Goal: Task Accomplishment & Management: Use online tool/utility

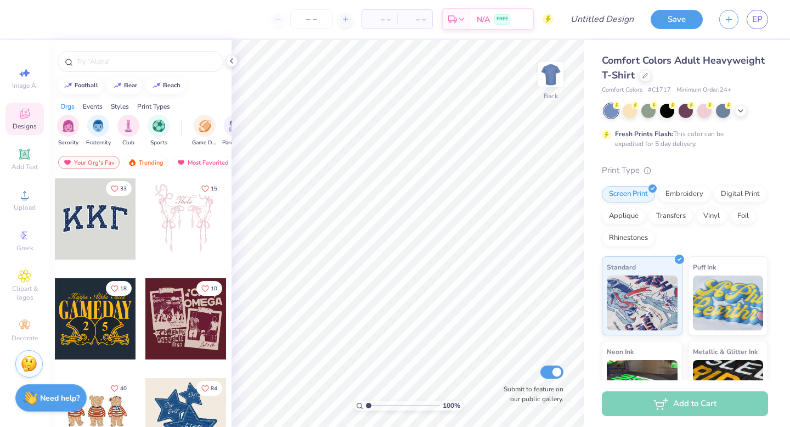
click at [685, 61] on span "Comfort Colors Adult Heavyweight T-Shirt" at bounding box center [683, 68] width 163 height 28
click at [647, 73] on icon at bounding box center [644, 74] width 5 height 5
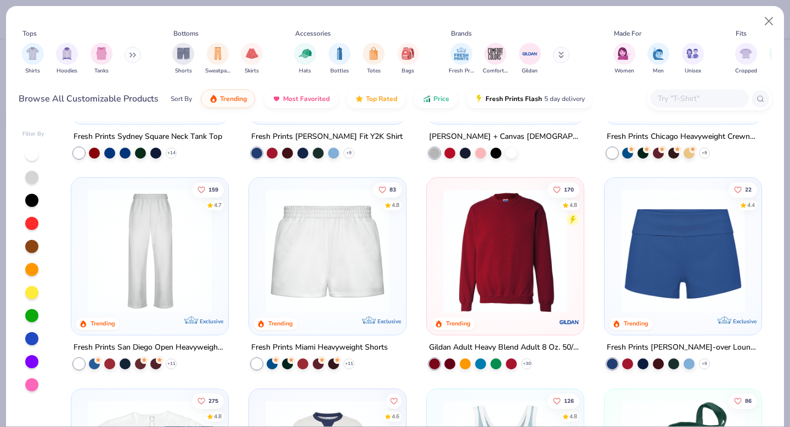
scroll to position [583, 0]
click at [485, 267] on img at bounding box center [505, 250] width 135 height 124
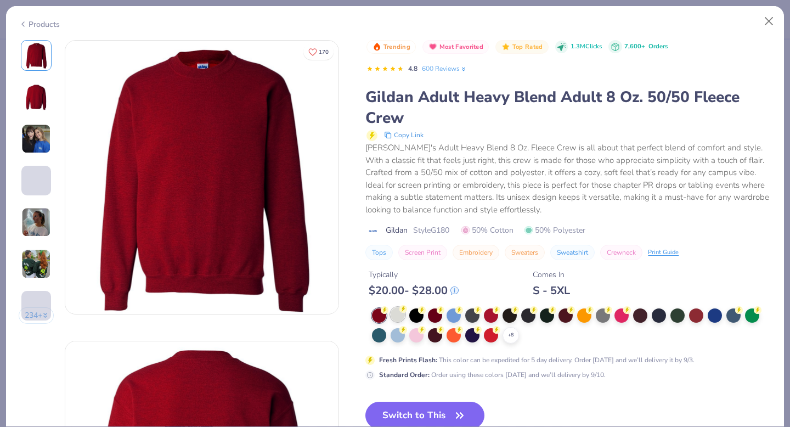
click at [400, 316] on div at bounding box center [397, 314] width 14 height 14
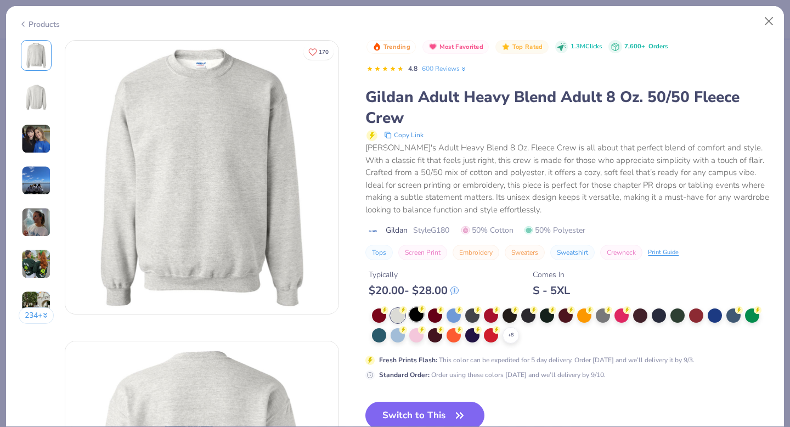
click at [417, 318] on div at bounding box center [416, 314] width 14 height 14
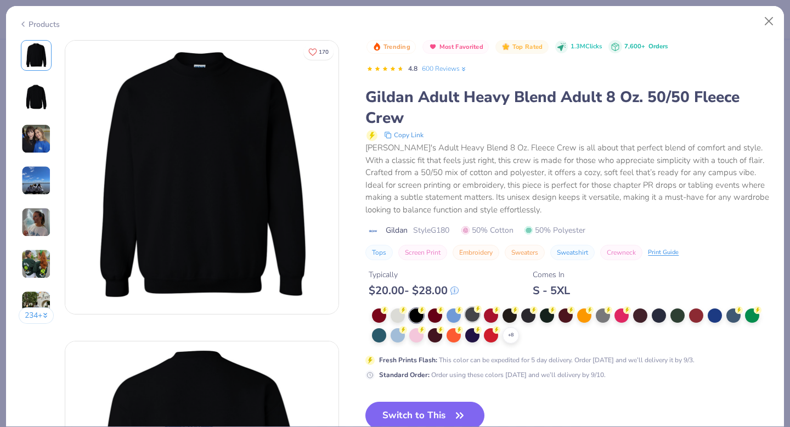
click at [388, 309] on g at bounding box center [385, 310] width 8 height 8
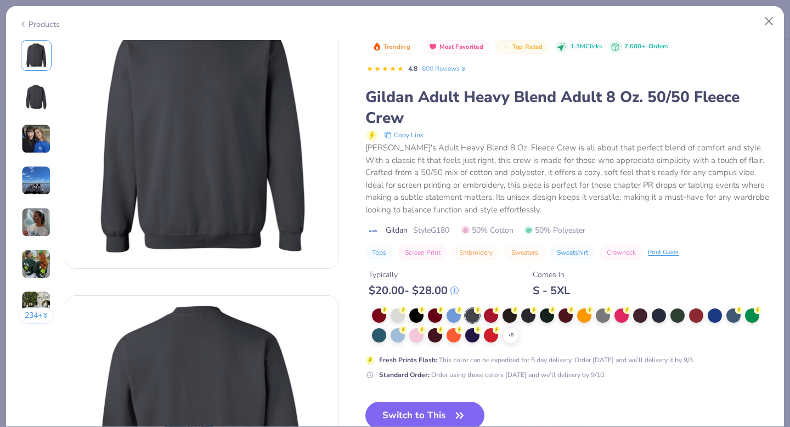
scroll to position [47, 0]
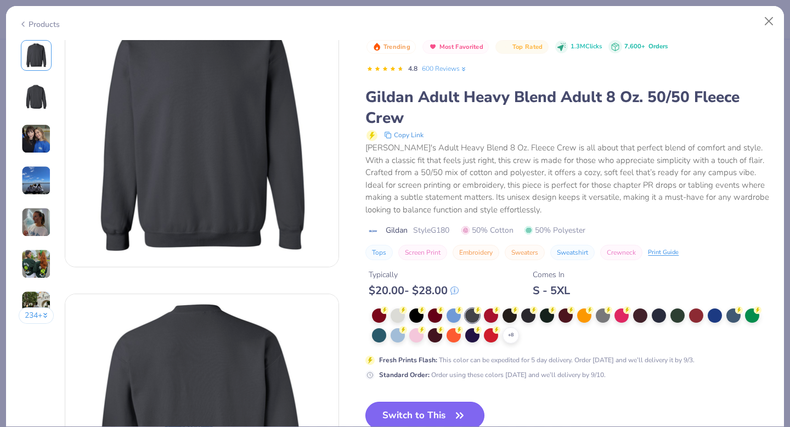
click at [411, 413] on button "Switch to This" at bounding box center [424, 414] width 119 height 27
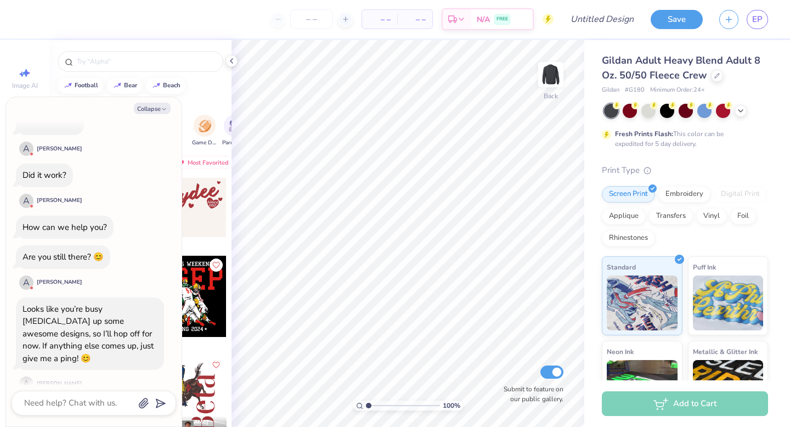
scroll to position [735, 0]
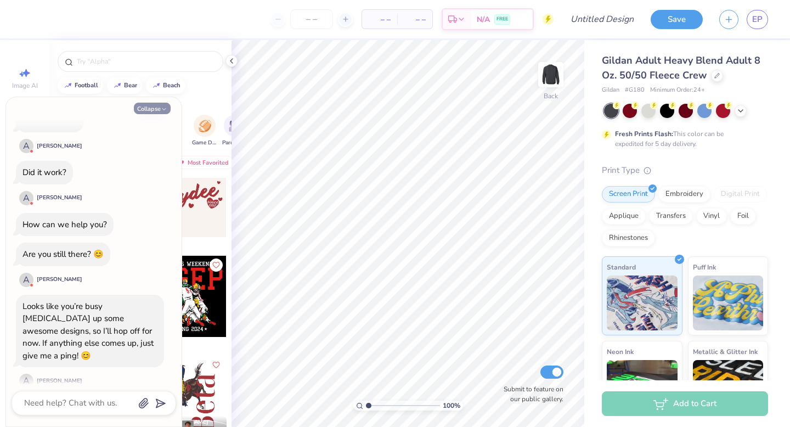
click at [162, 103] on button "Collapse" at bounding box center [152, 109] width 37 height 12
type textarea "x"
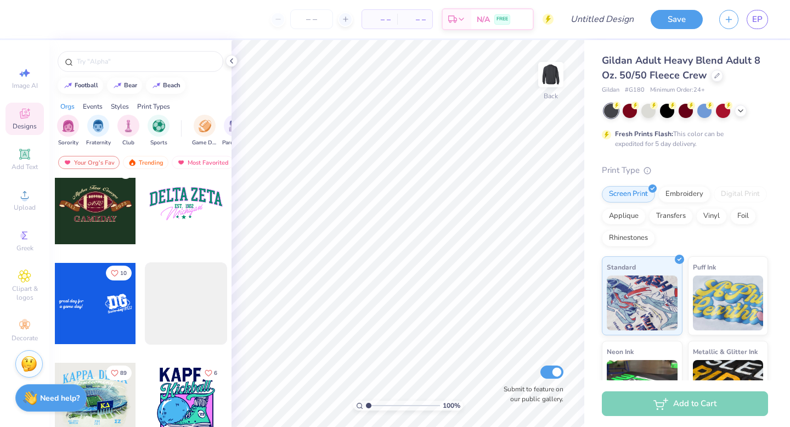
scroll to position [3613, 0]
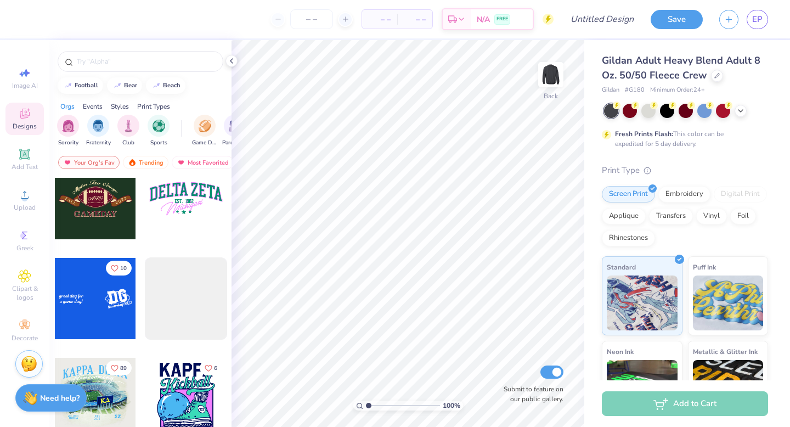
click at [177, 223] on div at bounding box center [185, 198] width 81 height 81
type input "6.15"
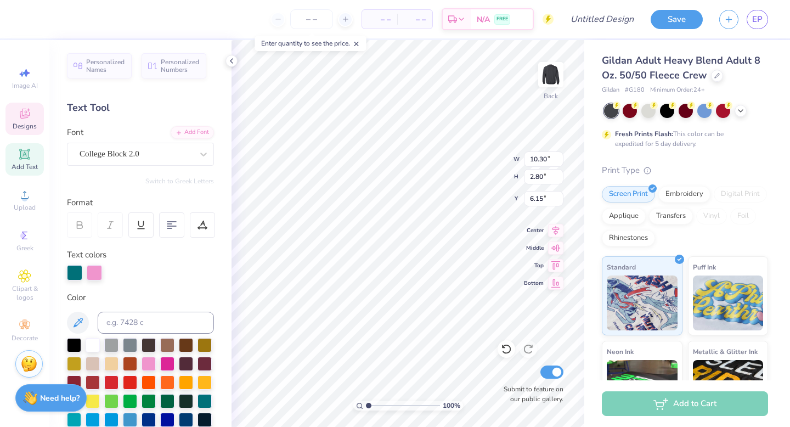
scroll to position [0, 4]
type textarea "ZETA TAU ALPHA ZETA"
click at [527, 180] on div "100 % Back W 10.30 10.30 " H 2.80 2.80 " Y 6.15 6.15 " Center Middle Top Bottom…" at bounding box center [407, 233] width 353 height 387
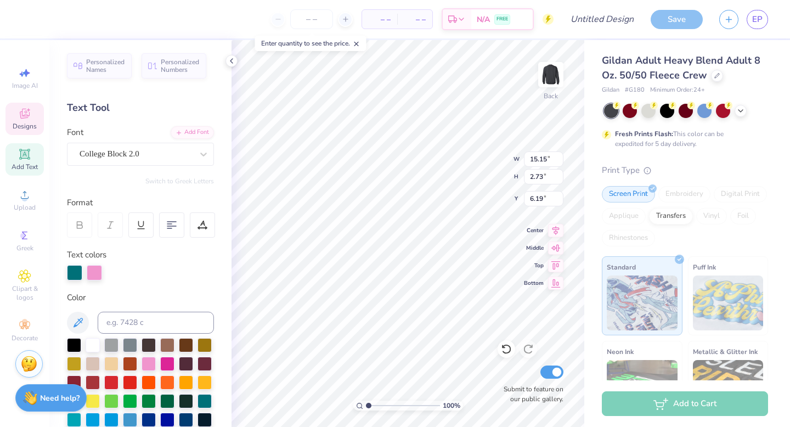
type textarea "ZETA TAU ALPHA"
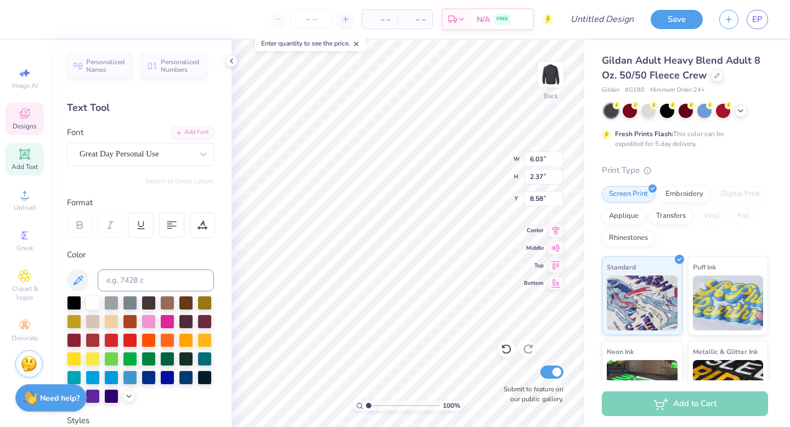
type input "6.03"
type input "2.37"
type input "8.58"
type textarea "A"
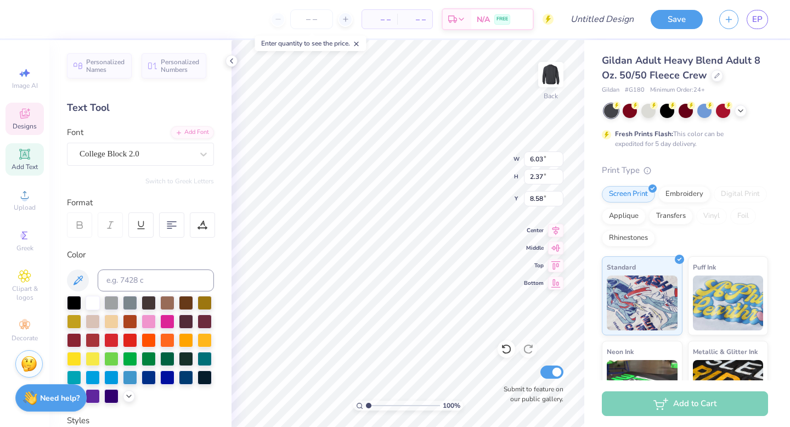
type input "2.68"
type input "0.53"
type input "8.64"
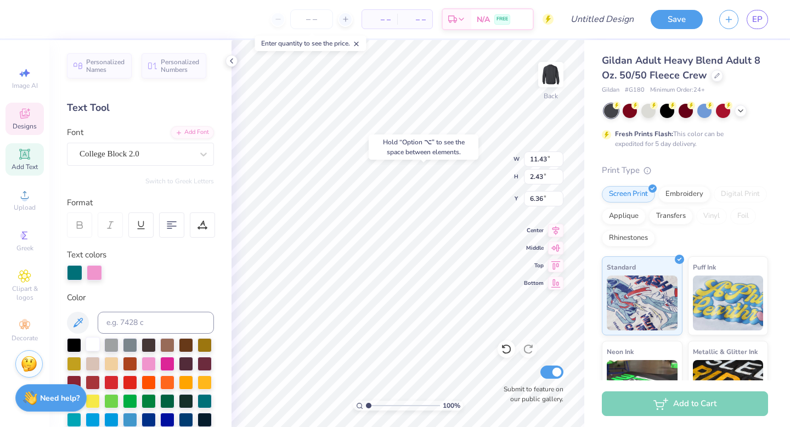
click at [93, 346] on div at bounding box center [93, 344] width 14 height 14
click at [149, 360] on div at bounding box center [148, 362] width 14 height 14
type input "11.43"
type input "2.43"
type input "6.36"
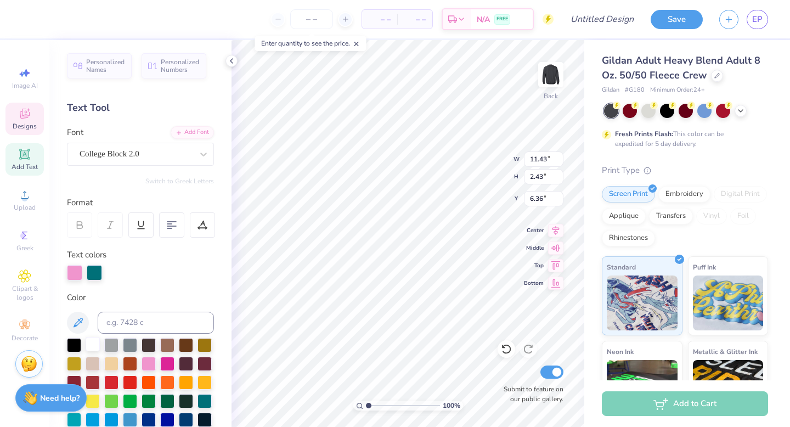
click at [90, 349] on div at bounding box center [93, 344] width 14 height 14
type input "2.25"
type input "0.65"
type input "10.10"
click at [87, 344] on div at bounding box center [93, 344] width 14 height 14
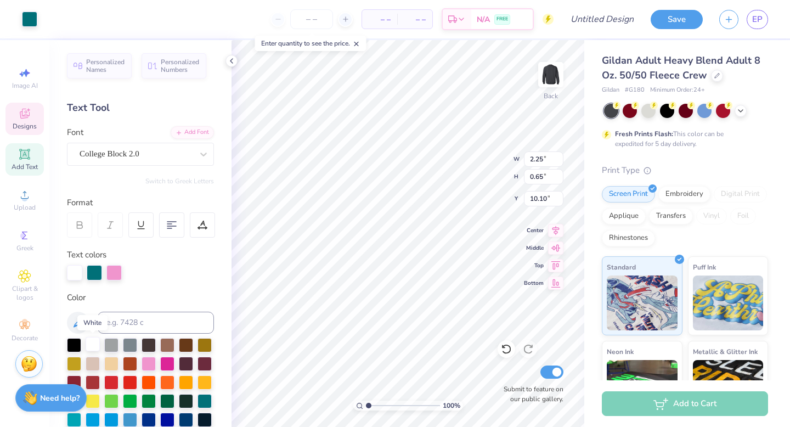
click at [87, 344] on div at bounding box center [93, 344] width 14 height 14
type input "10.11"
click at [88, 343] on div at bounding box center [93, 344] width 14 height 14
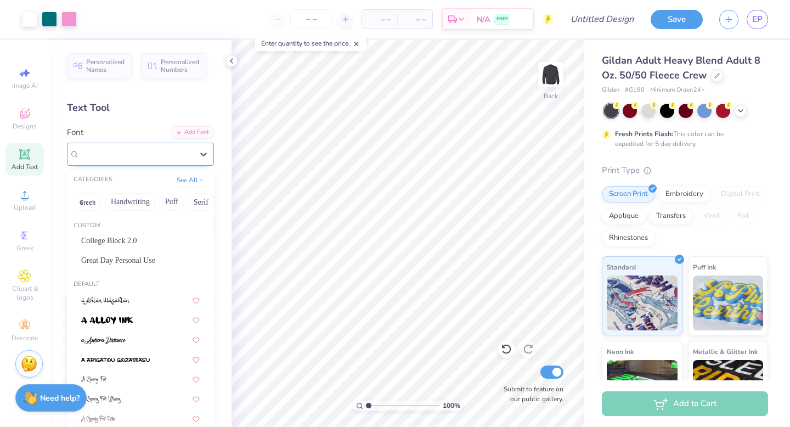
click at [103, 156] on div "[PERSON_NAME]" at bounding box center [135, 153] width 115 height 17
click at [206, 158] on icon at bounding box center [203, 154] width 11 height 11
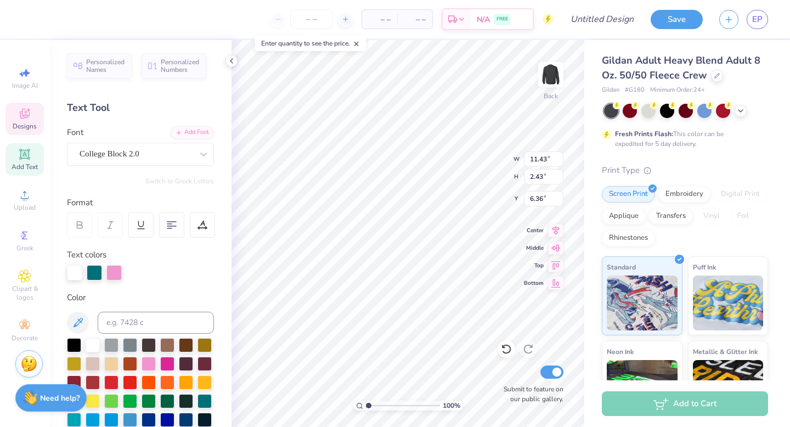
type input "5.02"
click at [36, 120] on div "Designs" at bounding box center [24, 119] width 38 height 32
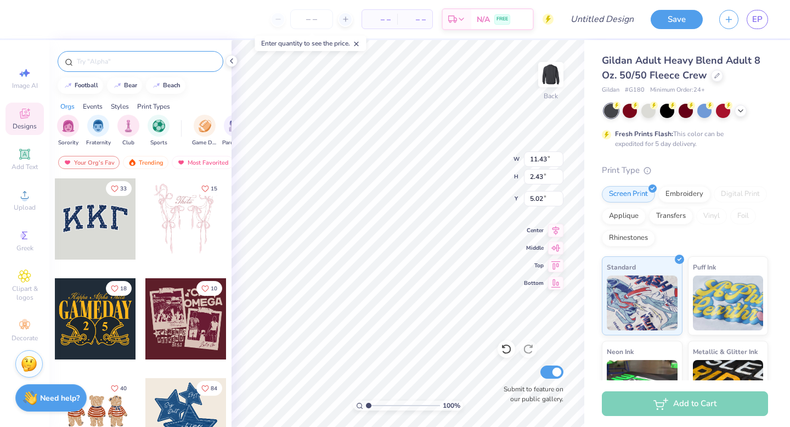
click at [130, 61] on input "text" at bounding box center [146, 61] width 140 height 11
type input "crown"
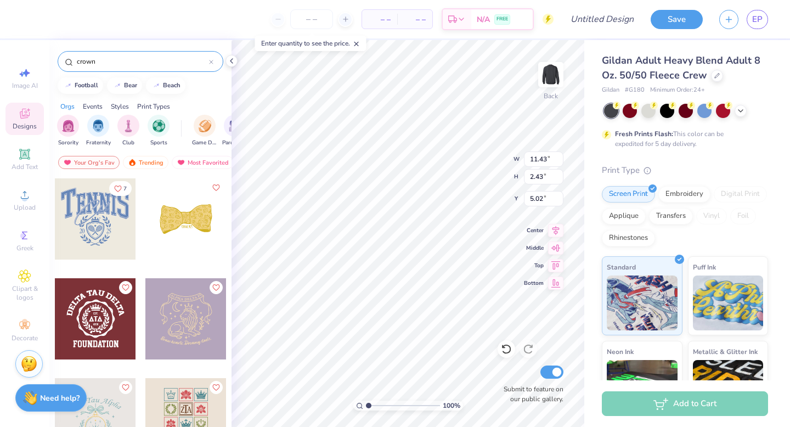
drag, startPoint x: 114, startPoint y: 61, endPoint x: 79, endPoint y: 55, distance: 35.5
click at [79, 56] on input "crown" at bounding box center [142, 61] width 133 height 11
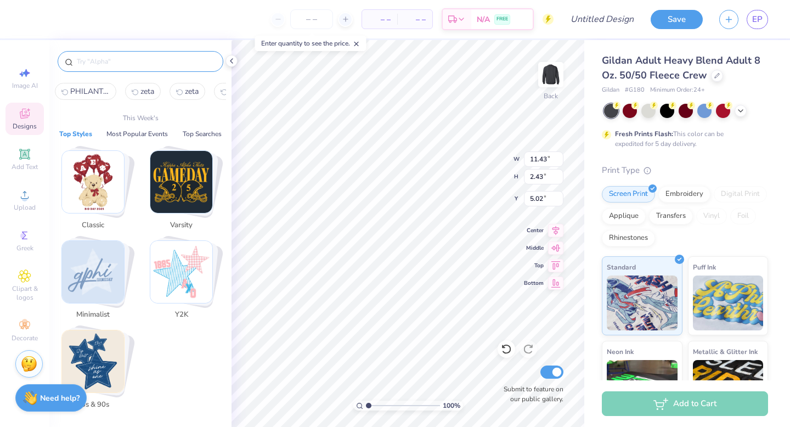
click at [26, 111] on icon at bounding box center [25, 114] width 10 height 10
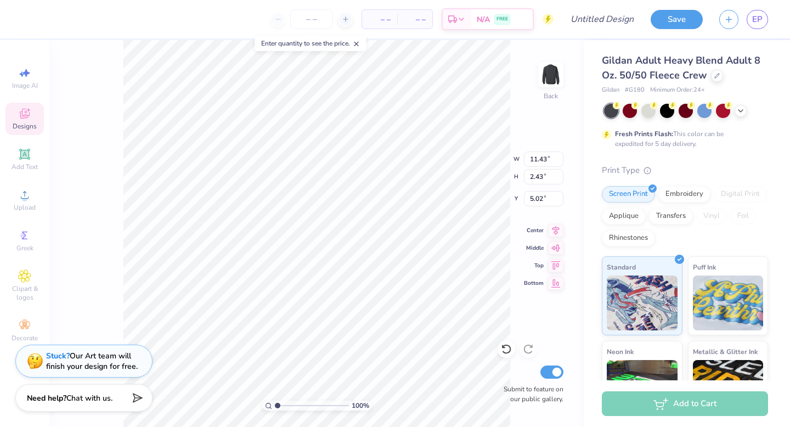
click at [32, 113] on div "Designs" at bounding box center [24, 119] width 38 height 32
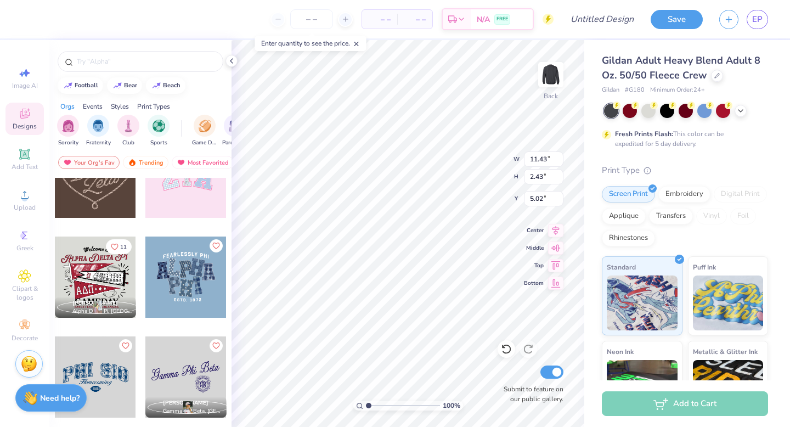
scroll to position [442, 0]
click at [21, 322] on icon at bounding box center [24, 325] width 13 height 13
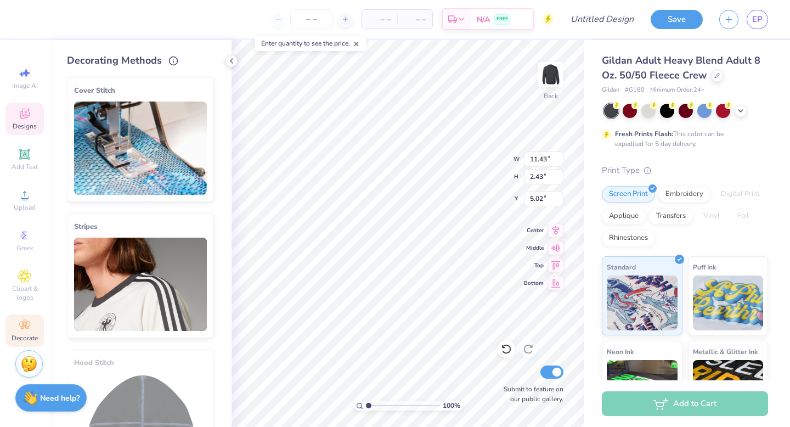
click at [37, 126] on div "Designs" at bounding box center [24, 119] width 38 height 32
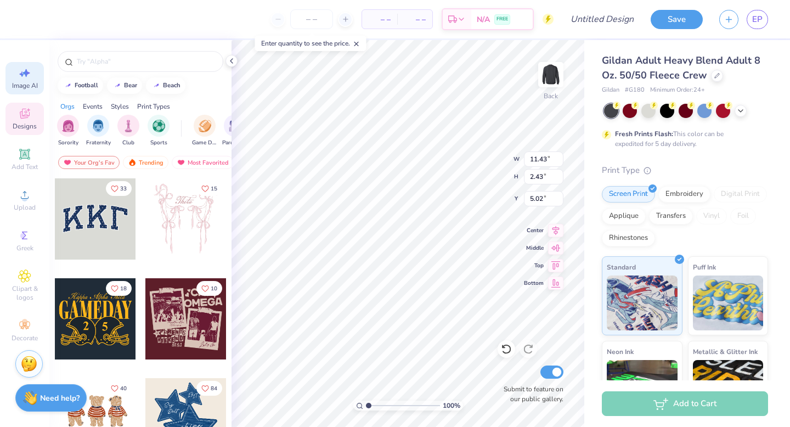
click at [25, 83] on span "Image AI" at bounding box center [25, 85] width 26 height 9
select select "4"
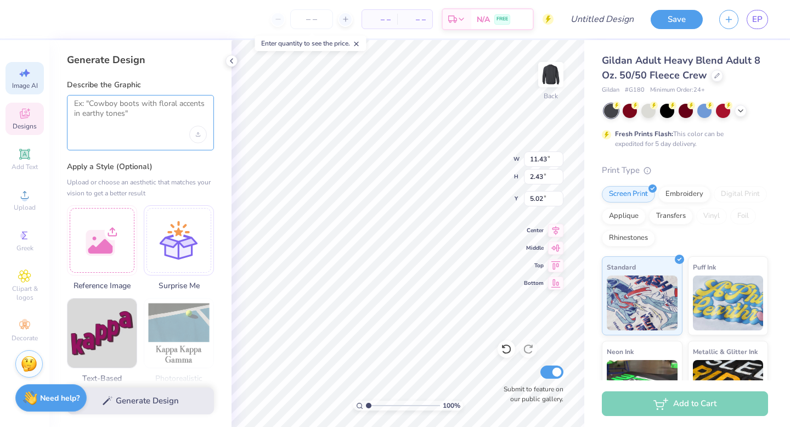
drag, startPoint x: 137, startPoint y: 115, endPoint x: 122, endPoint y: 122, distance: 15.9
click at [123, 122] on textarea at bounding box center [140, 112] width 133 height 27
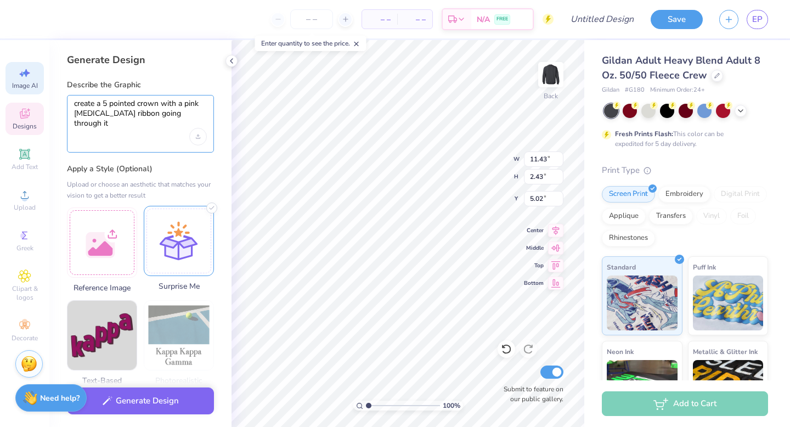
type textarea "create a 5 pointed crown with a pink [MEDICAL_DATA] ribbon going through it"
click at [167, 250] on div at bounding box center [179, 241] width 70 height 70
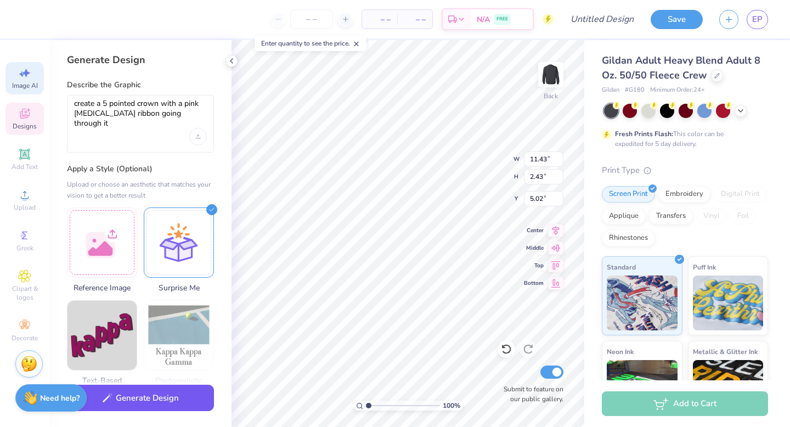
click at [151, 401] on button "Generate Design" at bounding box center [140, 397] width 147 height 27
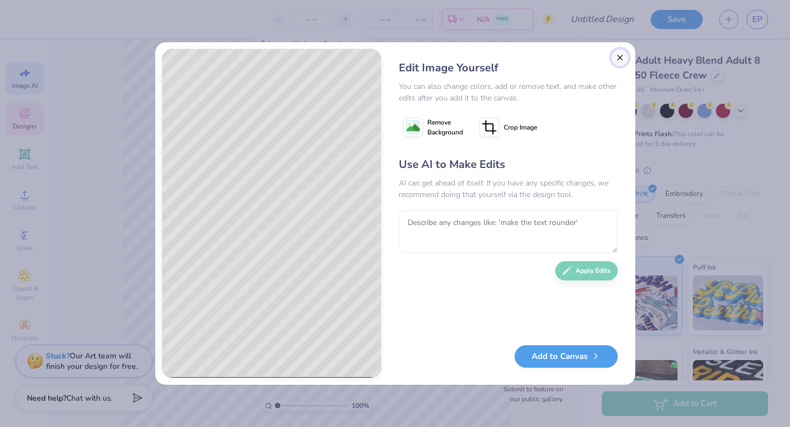
click at [623, 52] on button "Close" at bounding box center [620, 58] width 18 height 18
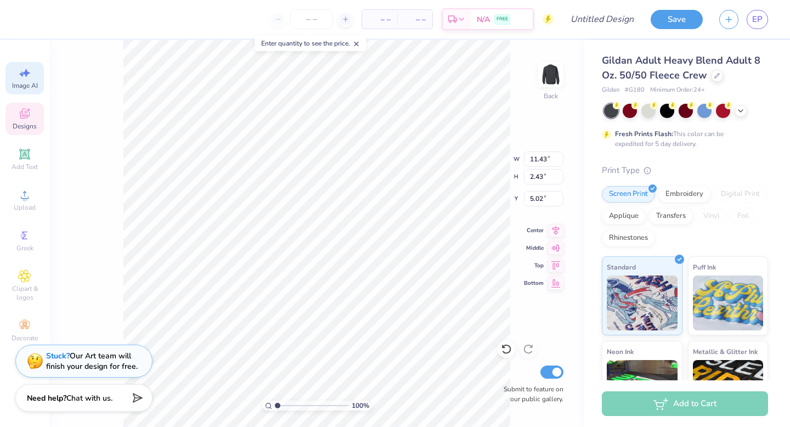
click at [27, 116] on icon at bounding box center [24, 114] width 9 height 7
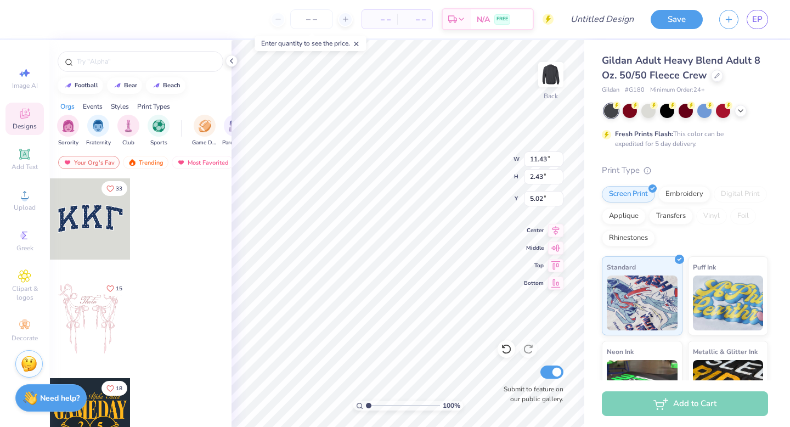
scroll to position [0, 0]
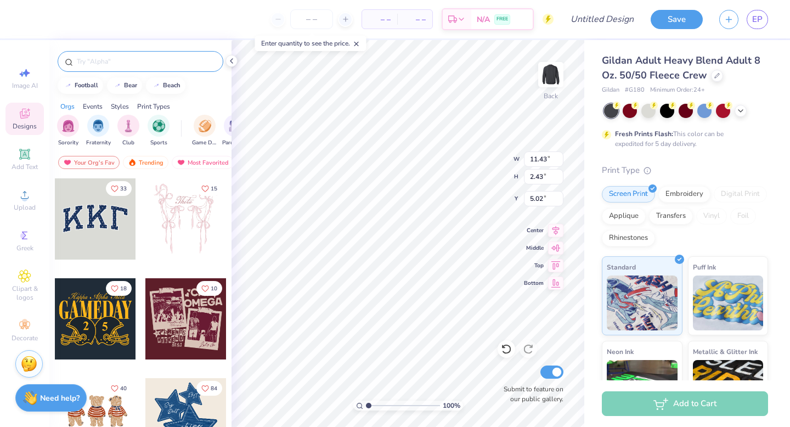
click at [104, 69] on div at bounding box center [141, 61] width 166 height 21
click at [101, 67] on div at bounding box center [141, 61] width 166 height 21
click at [104, 64] on input "text" at bounding box center [146, 61] width 140 height 11
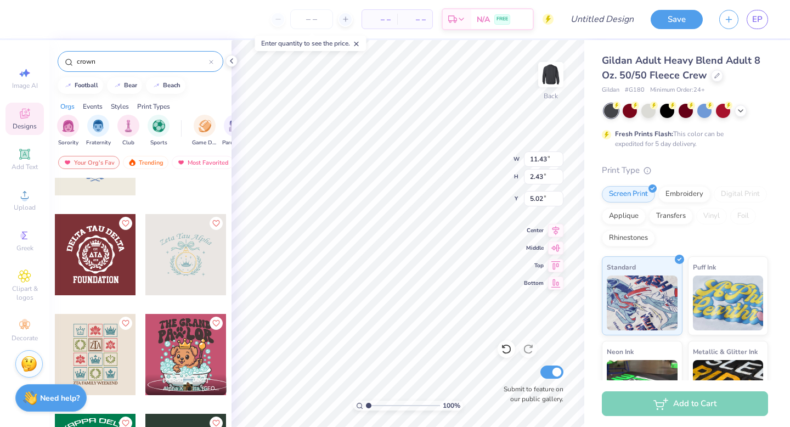
scroll to position [76, 0]
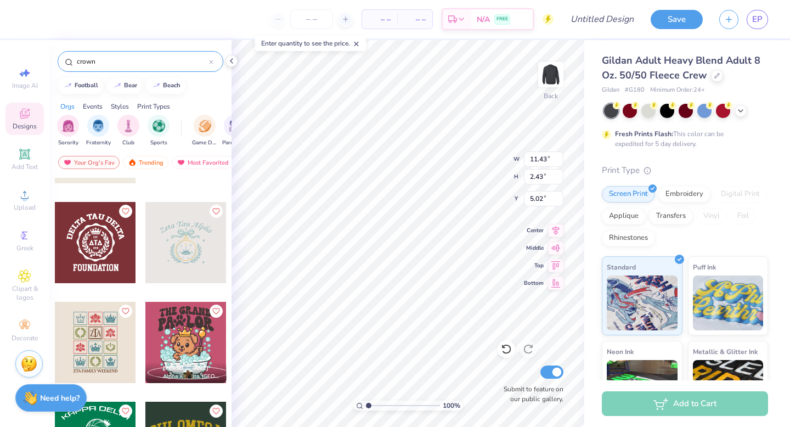
type input "crown"
click at [177, 258] on div at bounding box center [185, 242] width 81 height 81
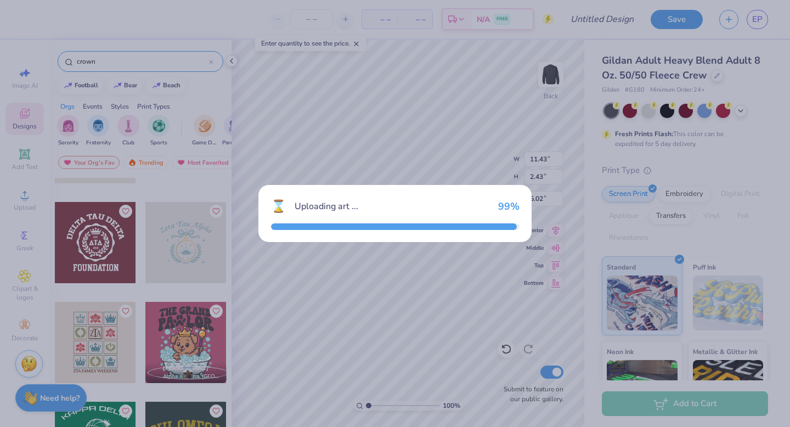
type input "10.88"
type input "9.08"
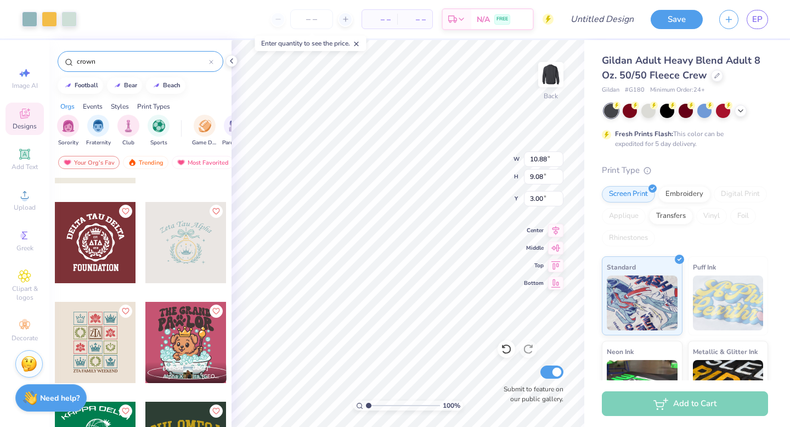
type input "8.24"
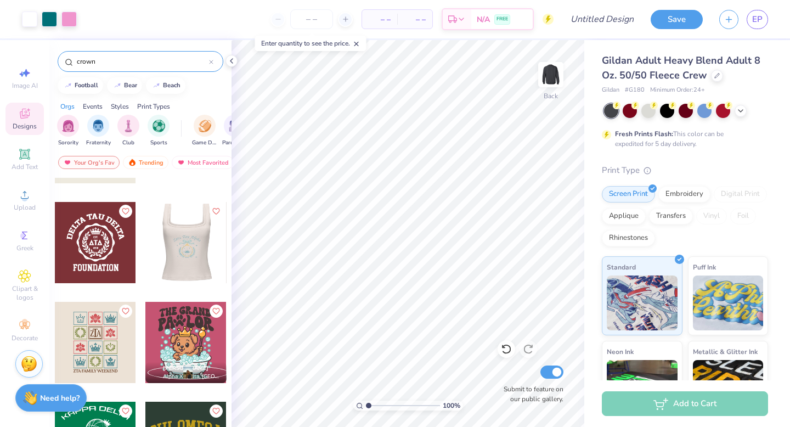
click at [145, 262] on div at bounding box center [104, 242] width 81 height 81
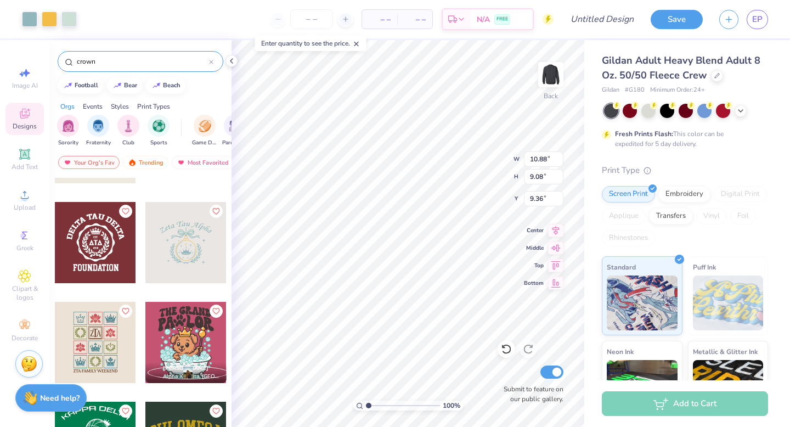
type input "9.36"
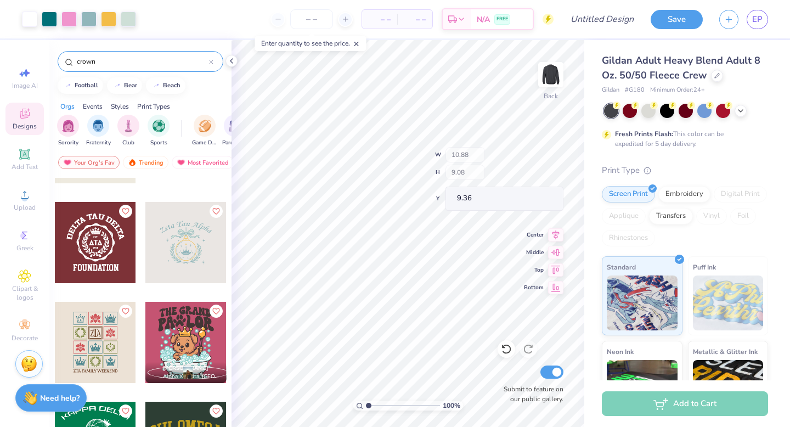
type input "2.61"
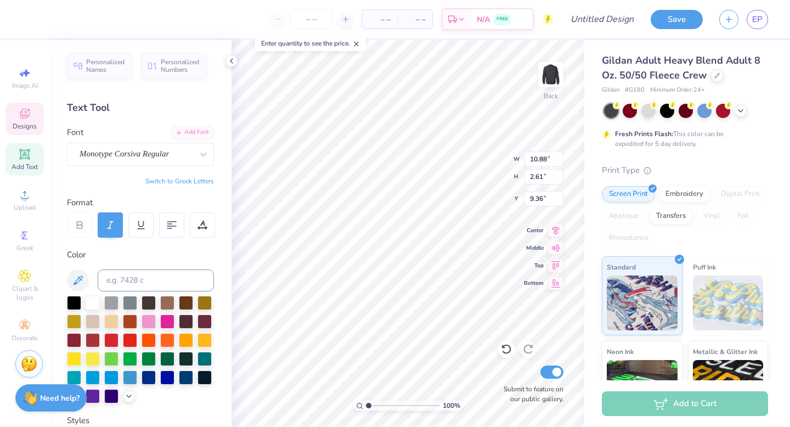
scroll to position [0, 0]
type textarea "Zeta Alpha"
type input "7.45"
type input "4.78"
type input "3.38"
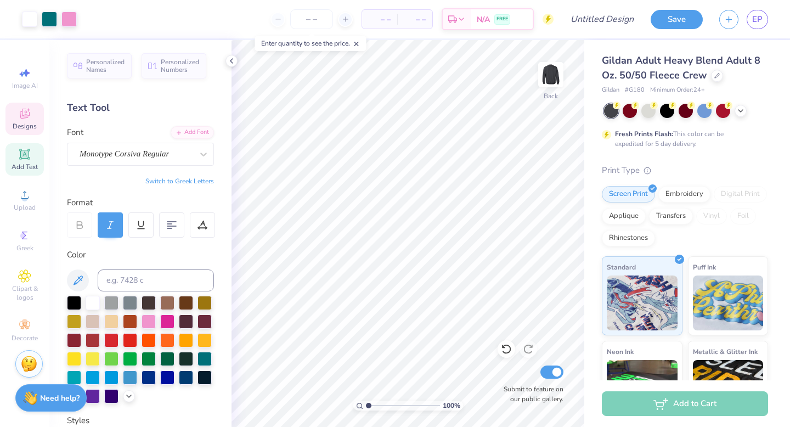
click at [29, 128] on span "Designs" at bounding box center [25, 126] width 24 height 9
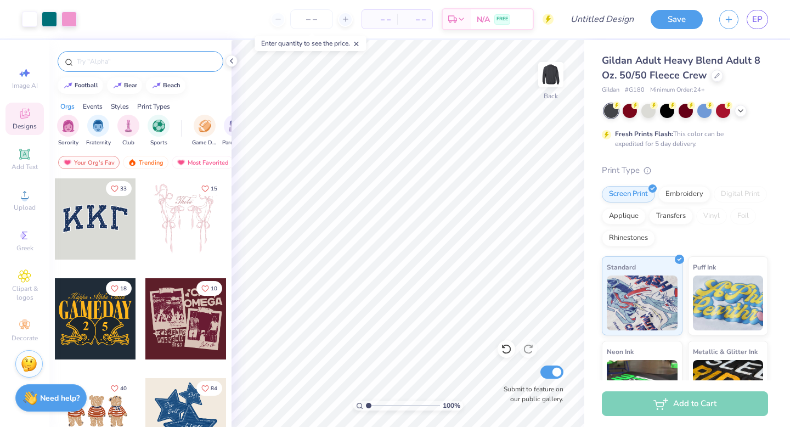
click at [107, 67] on div at bounding box center [141, 61] width 166 height 21
click at [97, 67] on div at bounding box center [141, 61] width 166 height 21
click at [88, 61] on input "text" at bounding box center [146, 61] width 140 height 11
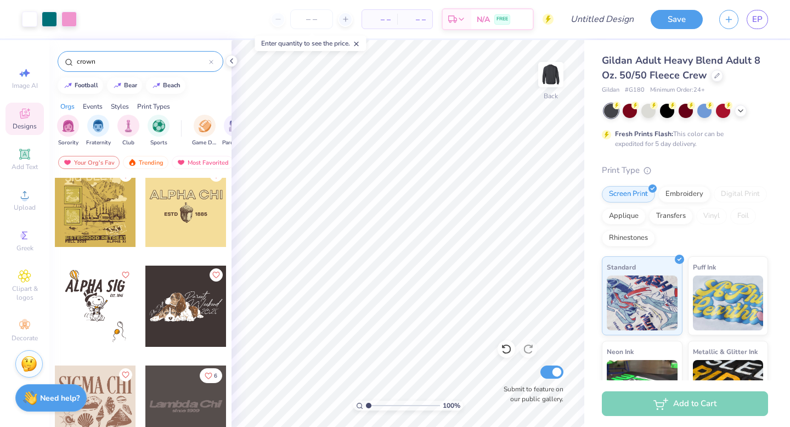
scroll to position [4305, 0]
type input "crown"
click at [62, 121] on img "filter for Sorority" at bounding box center [68, 124] width 13 height 13
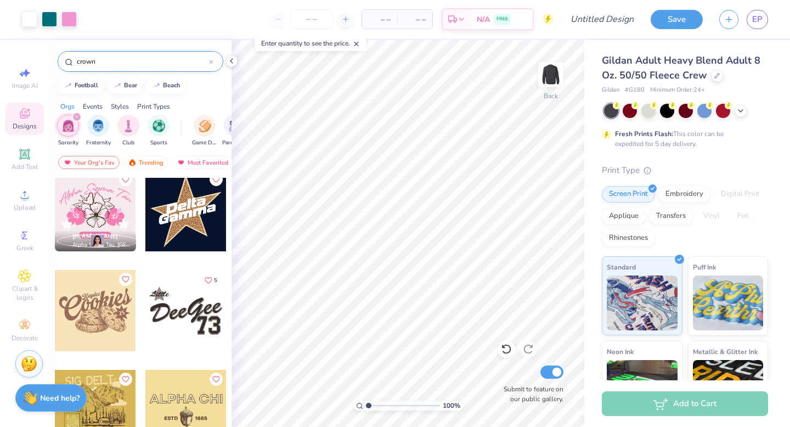
scroll to position [2004, 0]
click at [189, 245] on div at bounding box center [185, 211] width 81 height 81
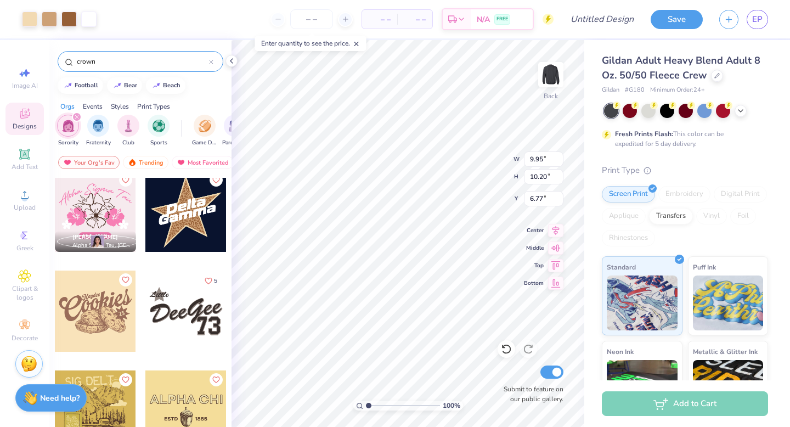
type input "6.77"
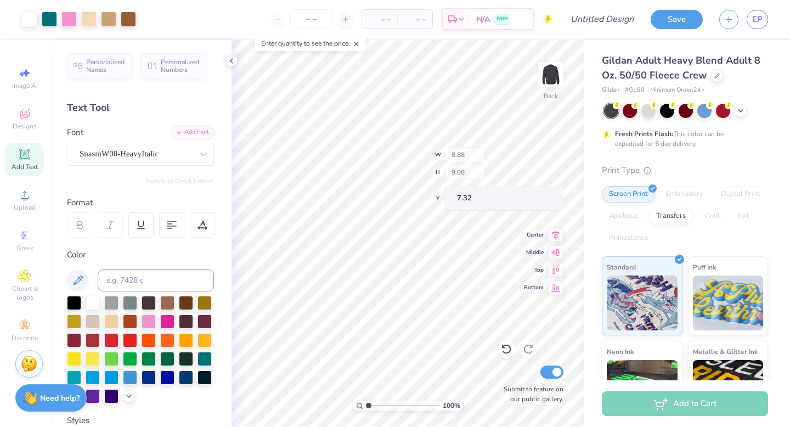
type input "8.88"
type input "9.08"
type input "7.32"
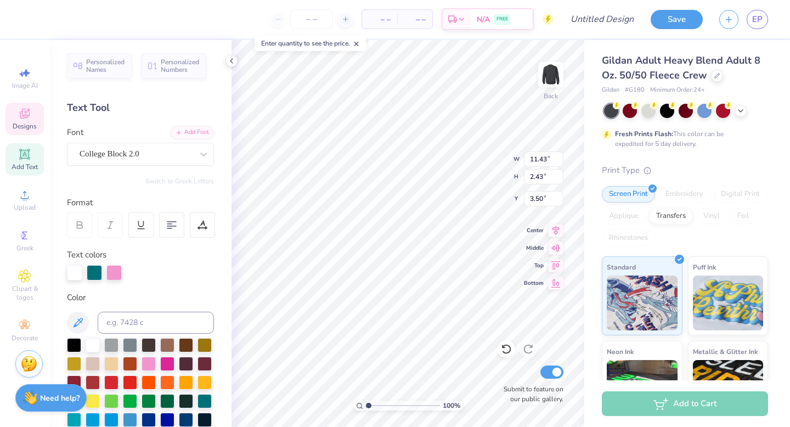
type input "3.50"
type input "8.88"
type input "9.08"
type input "7.33"
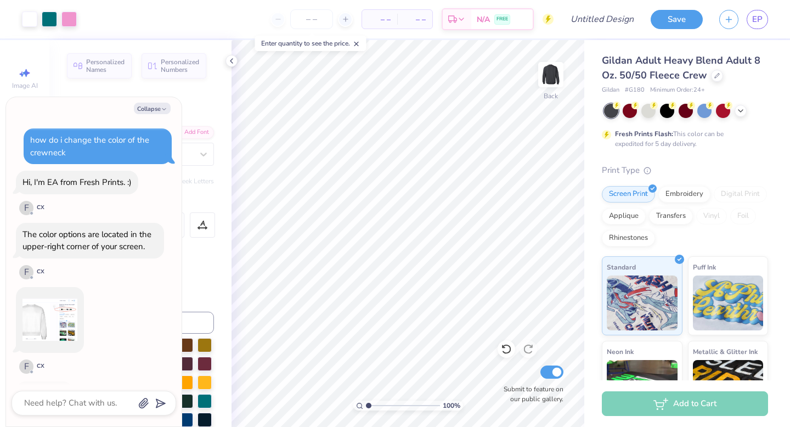
type textarea "x"
